Goal: Information Seeking & Learning: Understand process/instructions

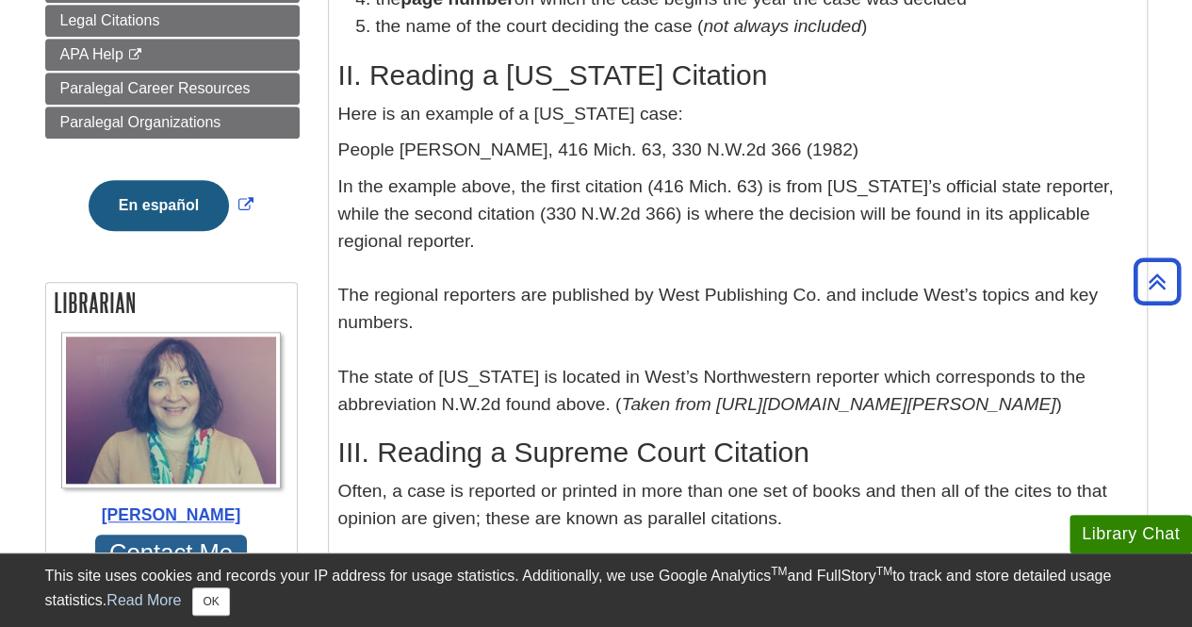
scroll to position [618, 0]
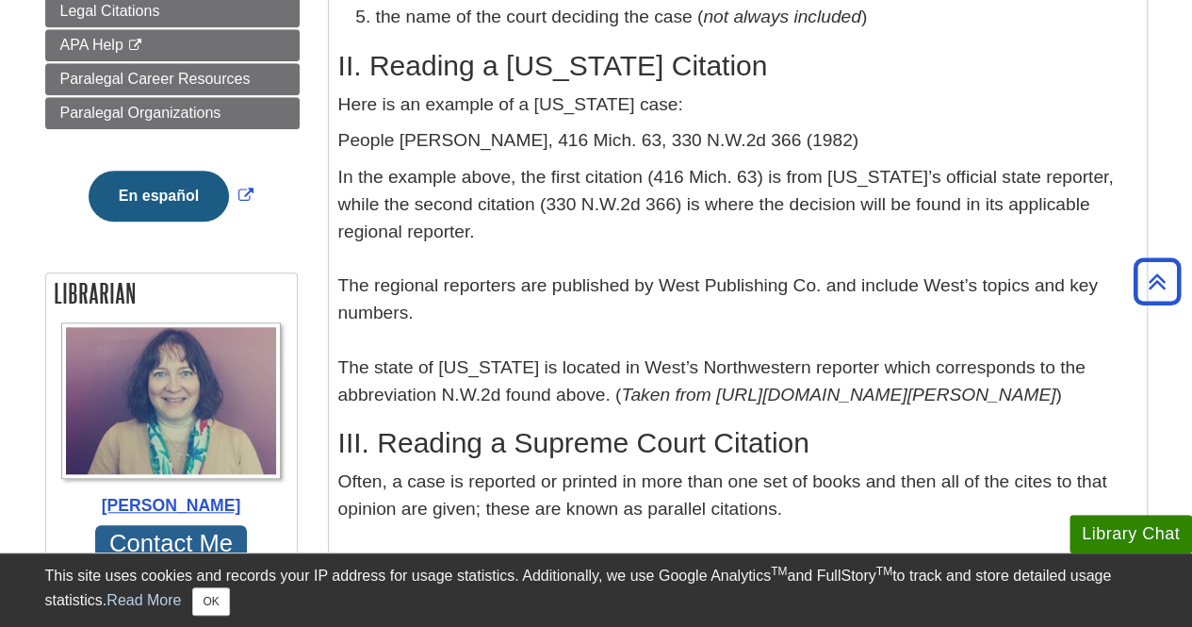
click at [884, 328] on p "In the example above, the first citation (416 Mich. 63) is from Michigan’s offi…" at bounding box center [737, 286] width 799 height 244
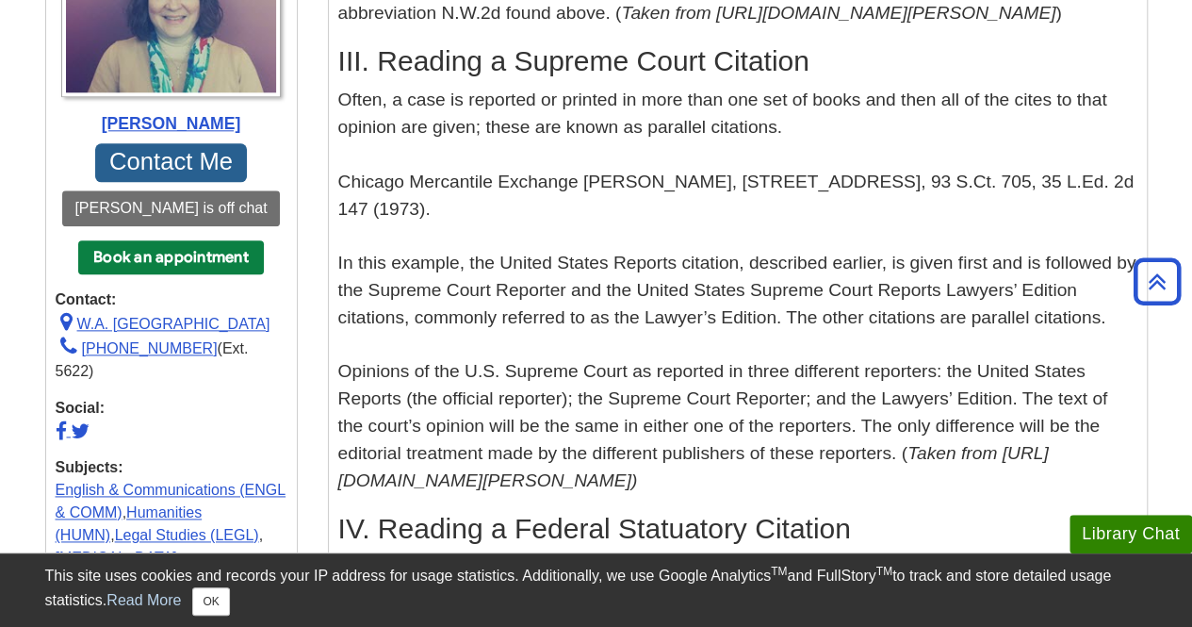
scroll to position [1008, 0]
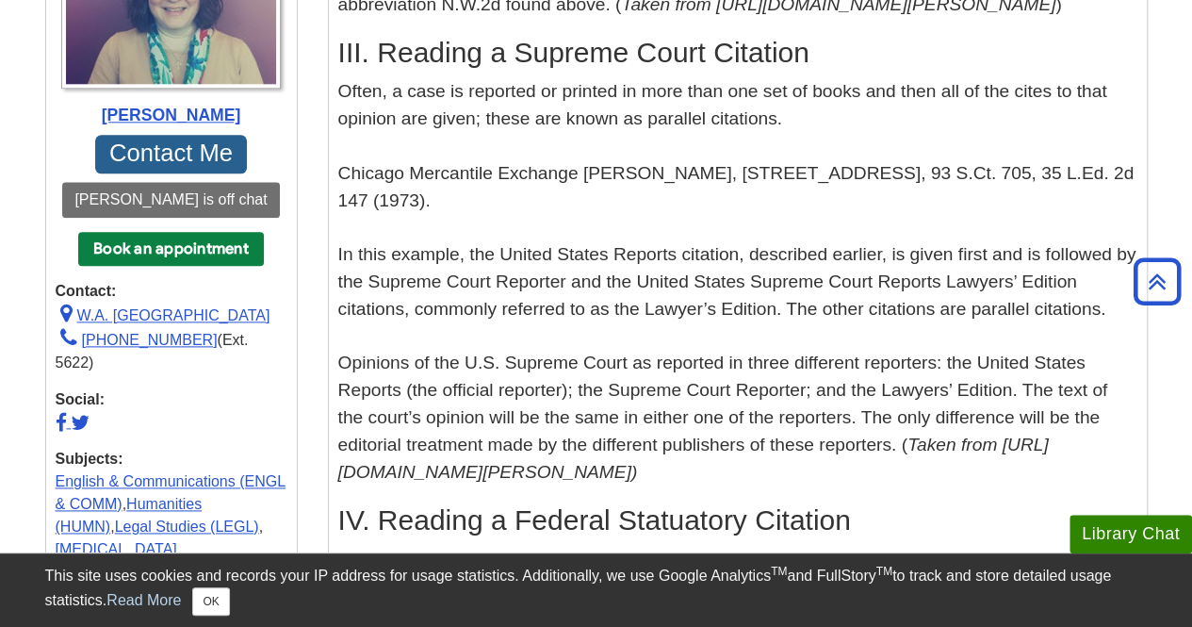
click at [884, 328] on p "Often, a case is reported or printed in more than one set of books and then all…" at bounding box center [737, 281] width 799 height 407
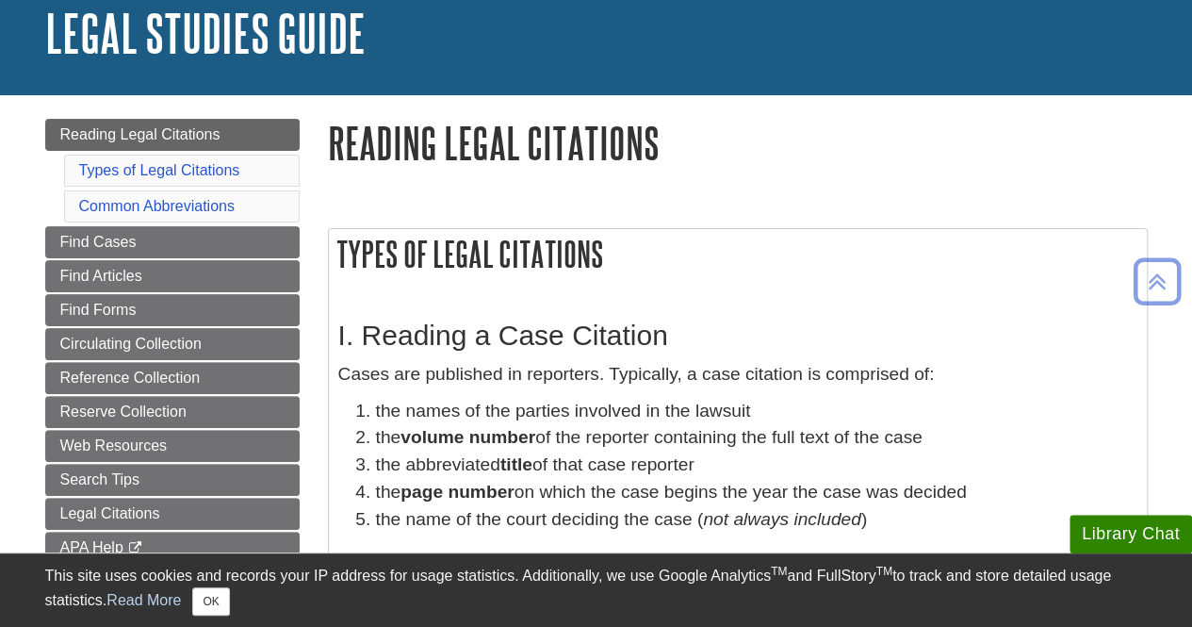
scroll to position [80, 0]
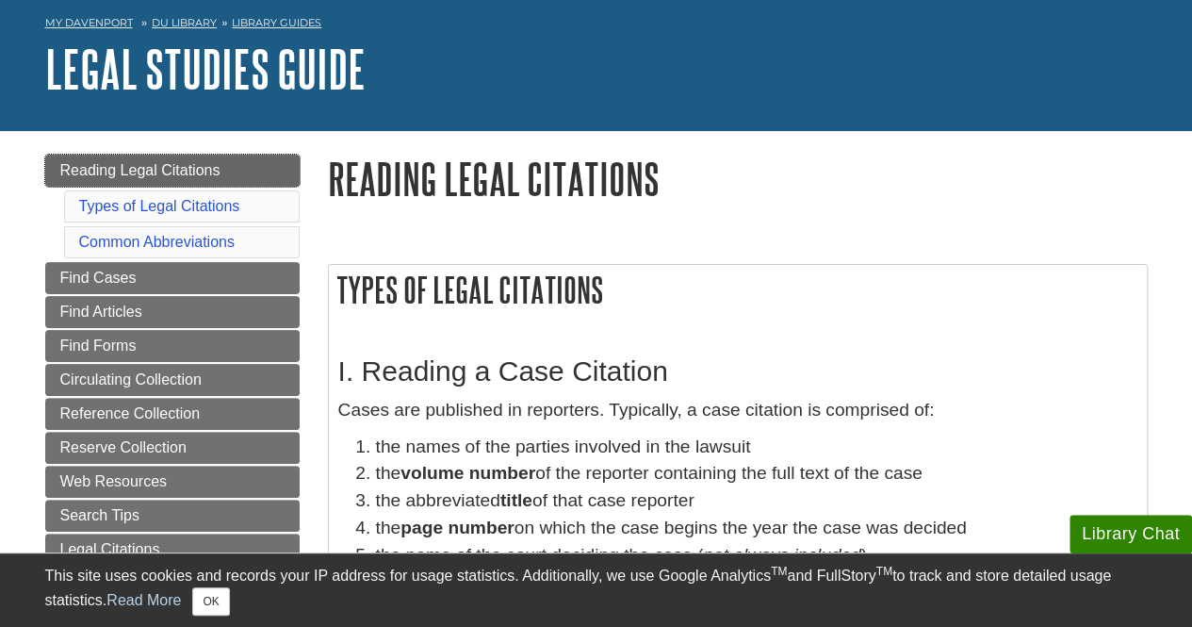
click at [143, 171] on span "Reading Legal Citations" at bounding box center [140, 170] width 160 height 16
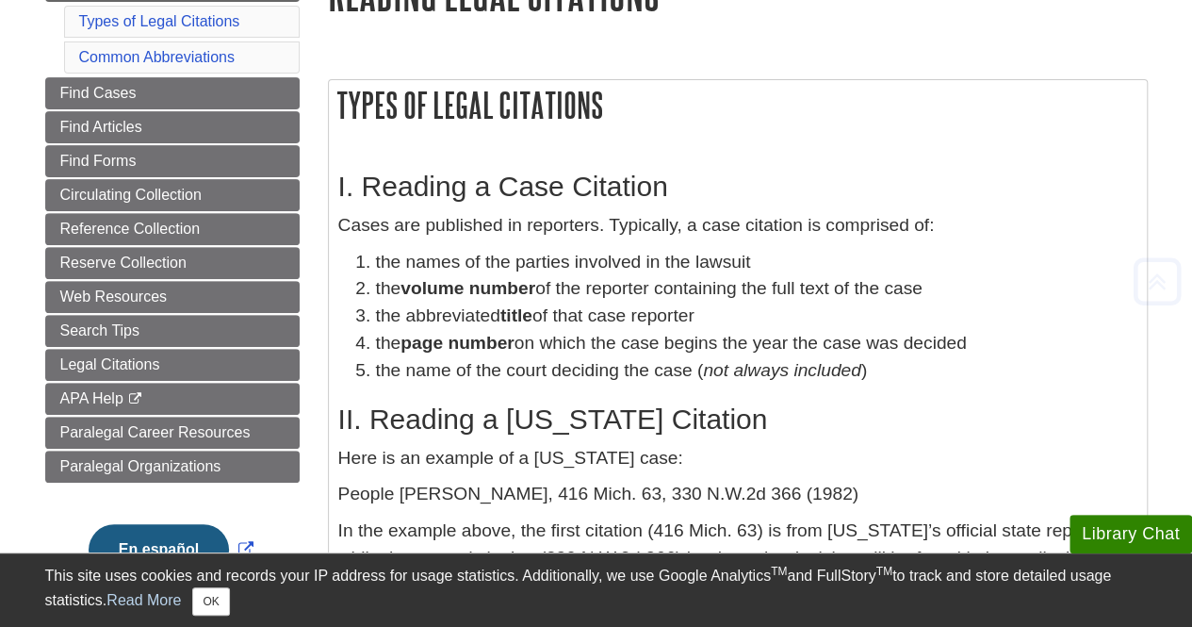
scroll to position [266, 0]
